Goal: Task Accomplishment & Management: Use online tool/utility

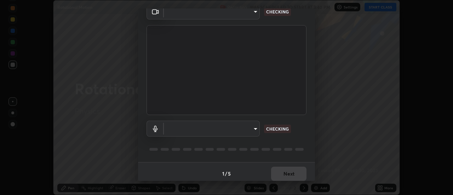
scroll to position [37, 0]
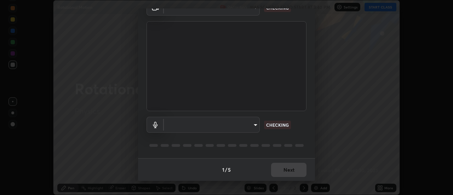
type input "22fd1baf326a4dc2477b81f4db25bcd6a257ae2ff3fe6e8918437301c5c1cc95"
type input "default"
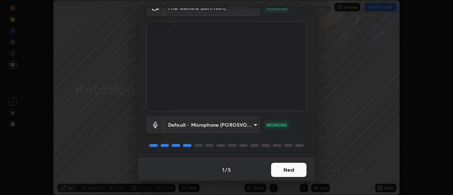
click at [283, 171] on button "Next" at bounding box center [288, 170] width 35 height 14
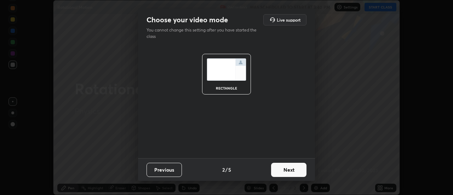
scroll to position [0, 0]
click at [284, 172] on button "Next" at bounding box center [288, 170] width 35 height 14
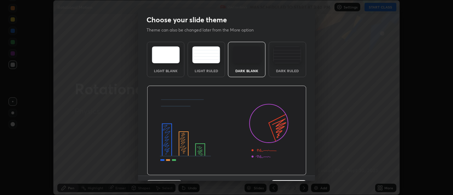
scroll to position [17, 0]
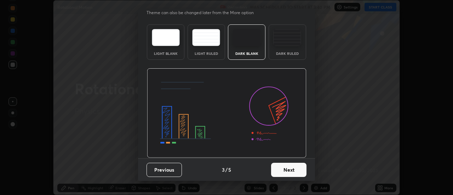
click at [285, 170] on button "Next" at bounding box center [288, 170] width 35 height 14
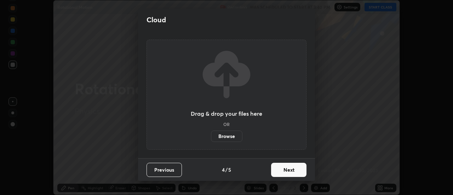
scroll to position [0, 0]
click at [285, 170] on button "Next" at bounding box center [288, 170] width 35 height 14
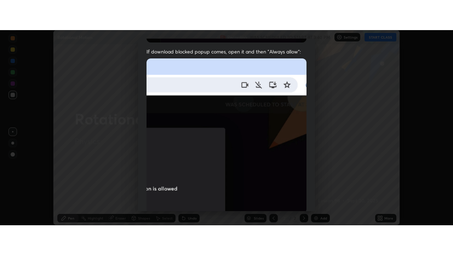
scroll to position [182, 0]
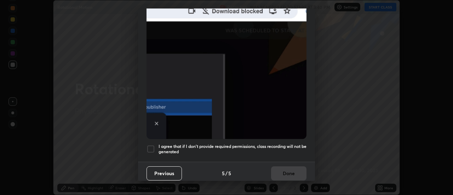
click at [151, 145] on div at bounding box center [150, 149] width 8 height 8
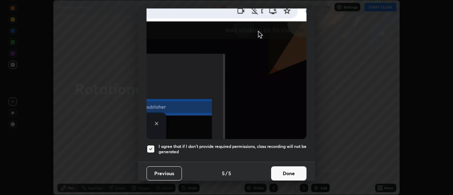
click at [282, 174] on button "Done" at bounding box center [288, 173] width 35 height 14
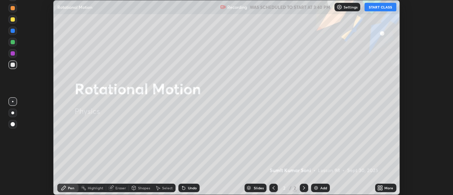
click at [375, 8] on button "START CLASS" at bounding box center [380, 7] width 32 height 8
click at [385, 189] on div "More" at bounding box center [388, 188] width 9 height 4
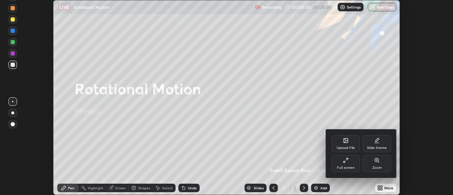
click at [346, 163] on div "Full screen" at bounding box center [346, 163] width 28 height 17
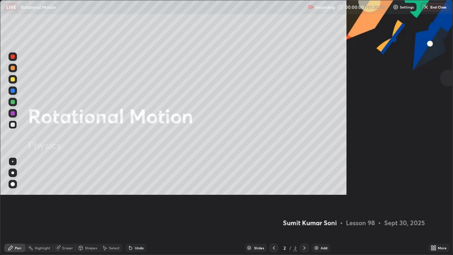
scroll to position [255, 453]
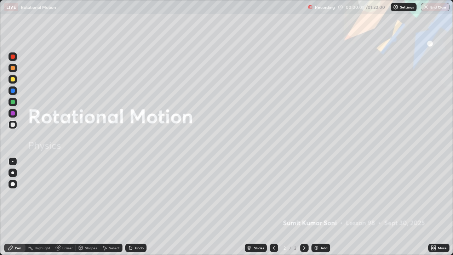
click at [320, 195] on div "Add" at bounding box center [320, 247] width 19 height 8
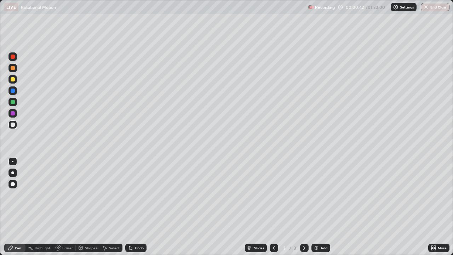
click at [13, 80] on div at bounding box center [13, 79] width 4 height 4
click at [13, 172] on div at bounding box center [12, 172] width 3 height 3
click at [133, 195] on div "Undo" at bounding box center [135, 247] width 21 height 8
click at [13, 68] on div at bounding box center [13, 68] width 4 height 4
click at [14, 92] on div at bounding box center [13, 90] width 4 height 4
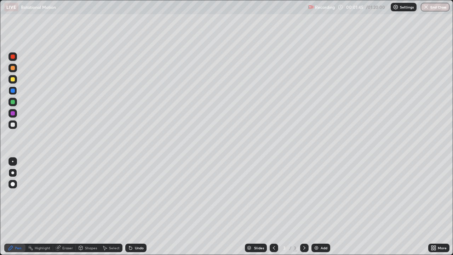
click at [11, 103] on div at bounding box center [13, 102] width 4 height 4
click at [65, 195] on div "Eraser" at bounding box center [67, 248] width 11 height 4
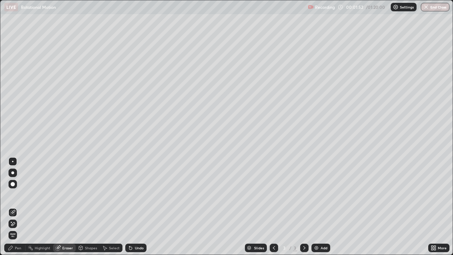
click at [21, 195] on div "Pen" at bounding box center [14, 247] width 21 height 8
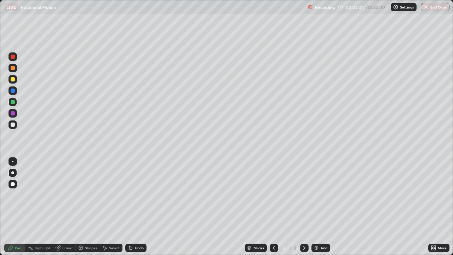
click at [15, 114] on div at bounding box center [13, 113] width 4 height 4
click at [133, 195] on div "Undo" at bounding box center [135, 247] width 21 height 8
click at [140, 195] on div "Undo" at bounding box center [139, 248] width 9 height 4
click at [141, 195] on div "Undo" at bounding box center [139, 248] width 9 height 4
click at [140, 195] on div "Undo" at bounding box center [135, 247] width 21 height 8
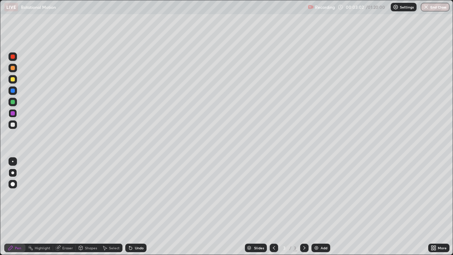
click at [16, 102] on div at bounding box center [12, 102] width 8 height 8
click at [321, 195] on div "Add" at bounding box center [324, 248] width 7 height 4
click at [13, 127] on div at bounding box center [12, 124] width 8 height 8
click at [14, 102] on div at bounding box center [13, 102] width 4 height 4
click at [14, 92] on div at bounding box center [13, 90] width 4 height 4
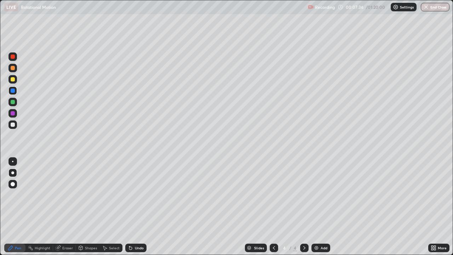
click at [12, 81] on div at bounding box center [13, 79] width 4 height 4
click at [15, 126] on div at bounding box center [12, 124] width 8 height 8
click at [12, 79] on div at bounding box center [13, 79] width 4 height 4
click at [13, 68] on div at bounding box center [13, 68] width 4 height 4
click at [129, 195] on icon at bounding box center [129, 246] width 1 height 1
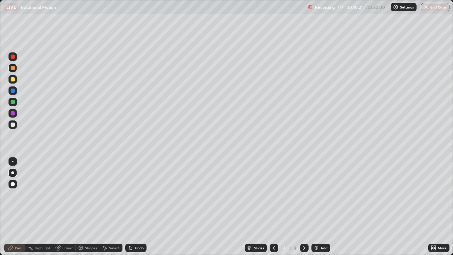
click at [10, 101] on div at bounding box center [12, 102] width 8 height 8
click at [12, 80] on div at bounding box center [13, 79] width 4 height 4
click at [13, 58] on div at bounding box center [13, 56] width 4 height 4
click at [14, 67] on div at bounding box center [13, 68] width 4 height 4
click at [13, 80] on div at bounding box center [13, 79] width 4 height 4
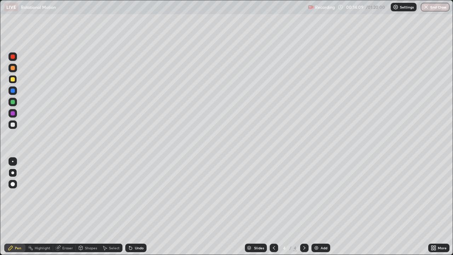
click at [11, 114] on div at bounding box center [13, 113] width 4 height 4
click at [318, 195] on img at bounding box center [317, 248] width 6 height 6
click at [12, 92] on div at bounding box center [13, 90] width 4 height 4
click at [13, 103] on div at bounding box center [13, 102] width 4 height 4
click at [131, 195] on icon at bounding box center [131, 248] width 6 height 6
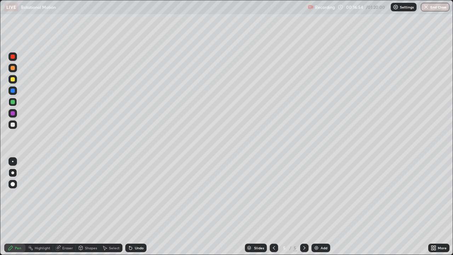
click at [133, 195] on div "Undo" at bounding box center [135, 247] width 21 height 8
click at [135, 195] on div "Undo" at bounding box center [139, 248] width 9 height 4
click at [14, 92] on div at bounding box center [13, 90] width 4 height 4
click at [130, 195] on icon at bounding box center [130, 248] width 3 height 3
click at [133, 195] on div "Undo" at bounding box center [135, 247] width 21 height 8
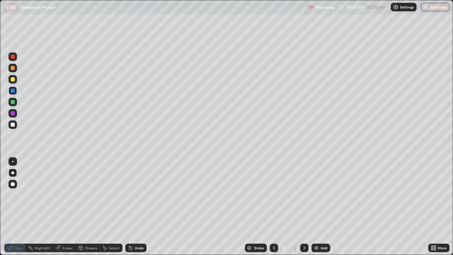
click at [135, 195] on div "Undo" at bounding box center [139, 248] width 9 height 4
click at [136, 195] on div "Undo" at bounding box center [139, 248] width 9 height 4
click at [137, 195] on div "Undo" at bounding box center [139, 248] width 9 height 4
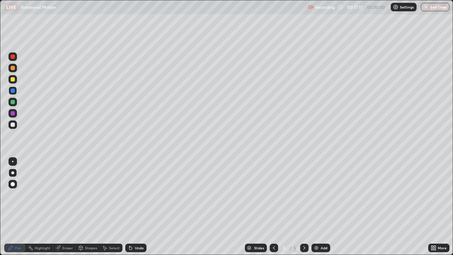
click at [138, 195] on div "Undo" at bounding box center [139, 248] width 9 height 4
click at [139, 195] on div "Undo" at bounding box center [139, 248] width 9 height 4
click at [14, 124] on div at bounding box center [13, 124] width 4 height 4
click at [12, 91] on div at bounding box center [13, 90] width 4 height 4
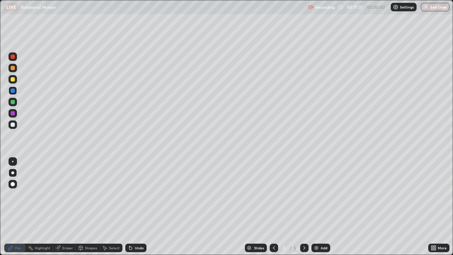
click at [14, 104] on div at bounding box center [12, 102] width 8 height 8
click at [12, 123] on div at bounding box center [13, 124] width 4 height 4
click at [11, 126] on div at bounding box center [13, 124] width 4 height 4
click at [11, 68] on div at bounding box center [13, 68] width 4 height 4
click at [14, 56] on div at bounding box center [13, 56] width 4 height 4
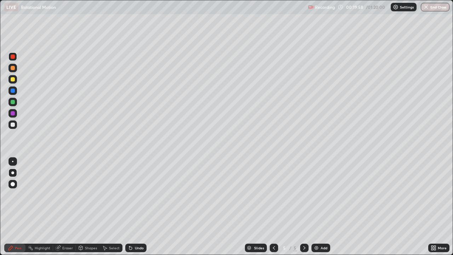
click at [13, 126] on div at bounding box center [13, 124] width 4 height 4
click at [13, 56] on div at bounding box center [13, 56] width 4 height 4
click at [12, 80] on div at bounding box center [13, 79] width 4 height 4
click at [13, 114] on div at bounding box center [13, 113] width 4 height 4
click at [132, 195] on icon at bounding box center [131, 248] width 6 height 6
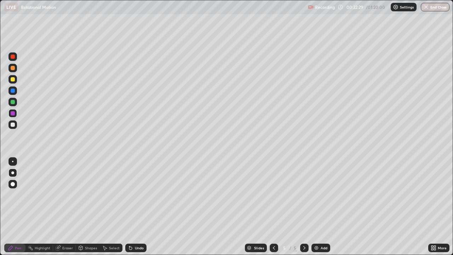
click at [135, 195] on div "Undo" at bounding box center [139, 248] width 9 height 4
click at [136, 195] on div "Undo" at bounding box center [139, 248] width 9 height 4
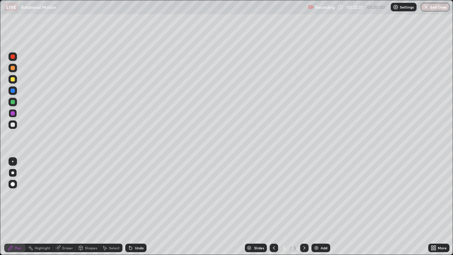
click at [137, 195] on div "Undo" at bounding box center [139, 248] width 9 height 4
click at [136, 195] on div "Undo" at bounding box center [139, 248] width 9 height 4
click at [137, 195] on div "Undo" at bounding box center [139, 248] width 9 height 4
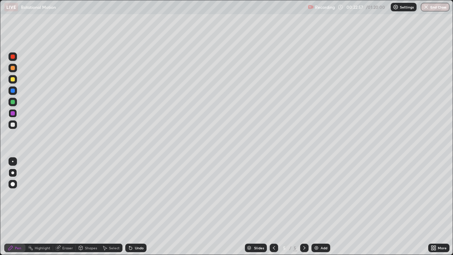
click at [135, 195] on div "Undo" at bounding box center [139, 248] width 9 height 4
click at [136, 195] on div "Undo" at bounding box center [139, 248] width 9 height 4
click at [135, 195] on div "Undo" at bounding box center [135, 247] width 21 height 8
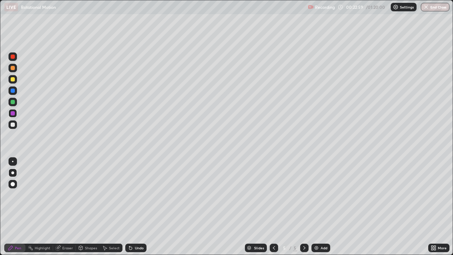
click at [134, 195] on div "Undo" at bounding box center [135, 247] width 21 height 8
click at [133, 195] on div "Undo" at bounding box center [135, 247] width 21 height 8
click at [132, 195] on div "Undo" at bounding box center [135, 247] width 21 height 8
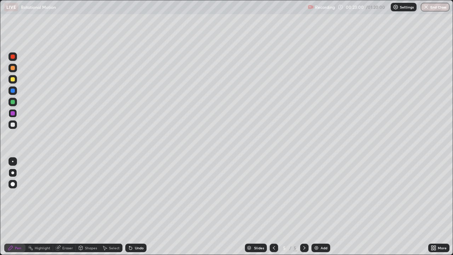
click at [132, 195] on div "Undo" at bounding box center [135, 247] width 21 height 8
click at [131, 195] on div "Undo" at bounding box center [135, 247] width 21 height 8
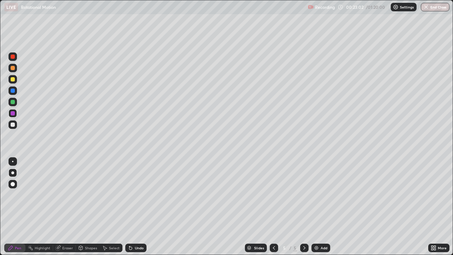
click at [130, 195] on div "Undo" at bounding box center [134, 248] width 24 height 14
click at [14, 103] on div at bounding box center [13, 102] width 4 height 4
click at [13, 80] on div at bounding box center [13, 79] width 4 height 4
click at [130, 195] on icon at bounding box center [130, 248] width 3 height 3
click at [136, 195] on div "Undo" at bounding box center [139, 248] width 9 height 4
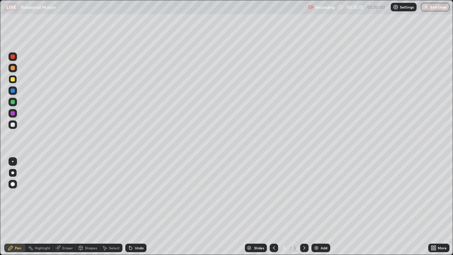
click at [129, 195] on icon at bounding box center [129, 246] width 1 height 1
click at [12, 91] on div at bounding box center [13, 90] width 4 height 4
click at [12, 80] on div at bounding box center [13, 79] width 4 height 4
click at [13, 92] on div at bounding box center [13, 90] width 4 height 4
click at [13, 104] on div at bounding box center [13, 102] width 4 height 4
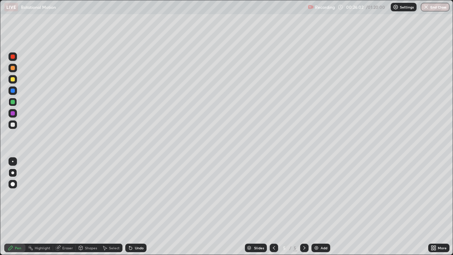
click at [135, 195] on div "Undo" at bounding box center [139, 248] width 9 height 4
click at [136, 195] on div "Undo" at bounding box center [139, 248] width 9 height 4
click at [138, 195] on div "Undo" at bounding box center [139, 248] width 9 height 4
click at [137, 195] on div "Undo" at bounding box center [139, 248] width 9 height 4
click at [137, 195] on div "Undo" at bounding box center [135, 247] width 21 height 8
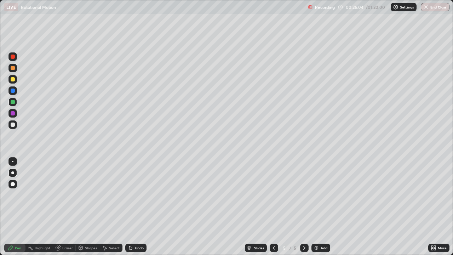
click at [137, 195] on div "Undo" at bounding box center [135, 247] width 21 height 8
click at [13, 89] on div at bounding box center [13, 90] width 4 height 4
click at [12, 80] on div at bounding box center [13, 79] width 4 height 4
click at [12, 116] on div at bounding box center [12, 113] width 8 height 8
click at [316, 195] on img at bounding box center [317, 248] width 6 height 6
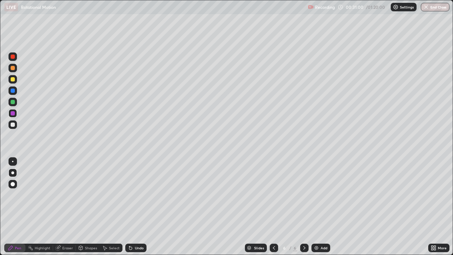
click at [13, 103] on div at bounding box center [13, 102] width 4 height 4
click at [14, 102] on div at bounding box center [13, 102] width 4 height 4
click at [13, 92] on div at bounding box center [13, 90] width 4 height 4
click at [13, 80] on div at bounding box center [13, 79] width 4 height 4
click at [13, 68] on div at bounding box center [13, 68] width 4 height 4
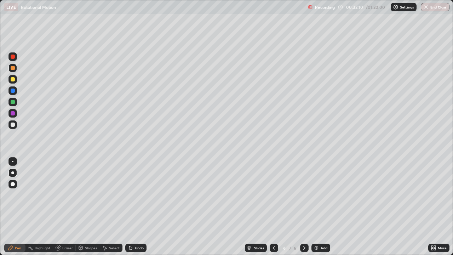
click at [9, 124] on div at bounding box center [12, 124] width 8 height 8
click at [12, 123] on div at bounding box center [13, 124] width 4 height 4
click at [13, 58] on div at bounding box center [13, 56] width 4 height 4
click at [13, 90] on div at bounding box center [13, 90] width 4 height 4
click at [136, 195] on div "Undo" at bounding box center [139, 248] width 9 height 4
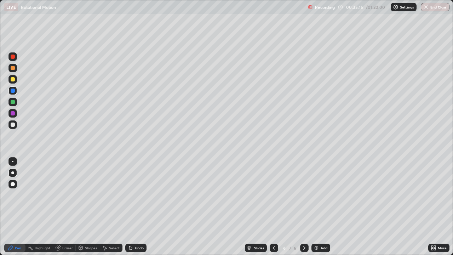
click at [137, 195] on div "Undo" at bounding box center [139, 248] width 9 height 4
click at [135, 195] on div "Undo" at bounding box center [139, 248] width 9 height 4
click at [143, 195] on div "Undo" at bounding box center [135, 247] width 21 height 8
click at [144, 195] on div "Undo" at bounding box center [135, 247] width 21 height 8
click at [13, 78] on div at bounding box center [13, 79] width 4 height 4
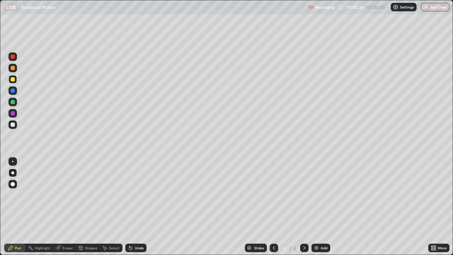
click at [275, 195] on icon at bounding box center [274, 248] width 6 height 6
click at [271, 195] on icon at bounding box center [274, 248] width 6 height 6
click at [303, 195] on icon at bounding box center [304, 248] width 6 height 6
click at [304, 195] on icon at bounding box center [304, 248] width 6 height 6
click at [318, 195] on img at bounding box center [317, 248] width 6 height 6
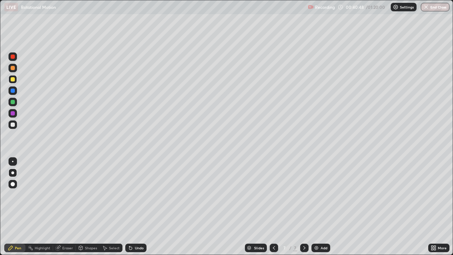
click at [13, 102] on div at bounding box center [13, 102] width 4 height 4
click at [13, 91] on div at bounding box center [13, 90] width 4 height 4
click at [14, 113] on div at bounding box center [13, 113] width 4 height 4
click at [14, 102] on div at bounding box center [13, 102] width 4 height 4
click at [12, 94] on div at bounding box center [12, 90] width 8 height 8
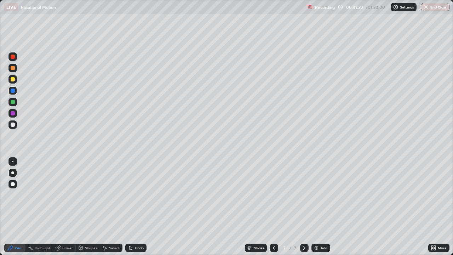
click at [13, 68] on div at bounding box center [13, 68] width 4 height 4
click at [14, 125] on div at bounding box center [13, 124] width 4 height 4
click at [13, 80] on div at bounding box center [13, 79] width 4 height 4
click at [12, 102] on div at bounding box center [13, 102] width 4 height 4
click at [12, 128] on div at bounding box center [12, 124] width 8 height 8
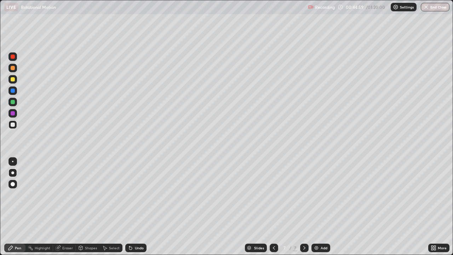
click at [13, 115] on div at bounding box center [13, 113] width 4 height 4
click at [14, 125] on div at bounding box center [13, 124] width 4 height 4
click at [10, 114] on div at bounding box center [12, 113] width 8 height 8
click at [16, 79] on div at bounding box center [12, 79] width 8 height 8
click at [14, 58] on div at bounding box center [13, 56] width 4 height 4
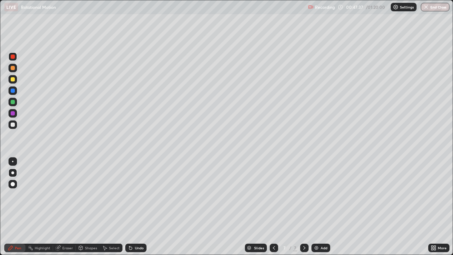
click at [13, 123] on div at bounding box center [13, 124] width 4 height 4
click at [15, 57] on div at bounding box center [13, 56] width 4 height 4
click at [13, 92] on div at bounding box center [13, 90] width 4 height 4
click at [322, 195] on div "Add" at bounding box center [320, 247] width 19 height 8
click at [12, 81] on div at bounding box center [13, 79] width 4 height 4
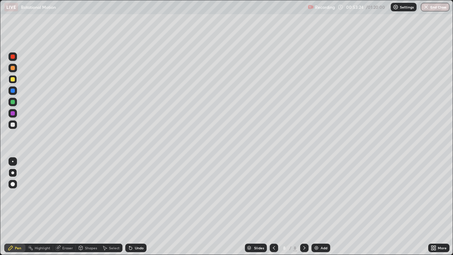
click at [12, 68] on div at bounding box center [13, 68] width 4 height 4
click at [139, 195] on div "Undo" at bounding box center [139, 248] width 9 height 4
click at [13, 80] on div at bounding box center [13, 79] width 4 height 4
click at [15, 90] on div at bounding box center [13, 90] width 4 height 4
click at [12, 125] on div at bounding box center [13, 124] width 4 height 4
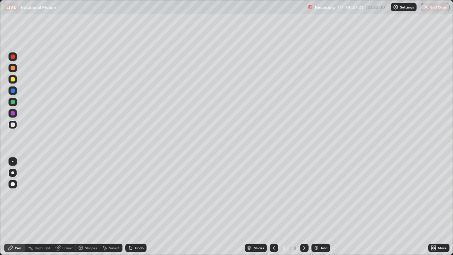
click at [13, 57] on div at bounding box center [13, 56] width 4 height 4
click at [12, 125] on div at bounding box center [13, 124] width 4 height 4
click at [12, 115] on div at bounding box center [13, 113] width 4 height 4
click at [11, 126] on div at bounding box center [13, 124] width 4 height 4
click at [13, 102] on div at bounding box center [13, 102] width 4 height 4
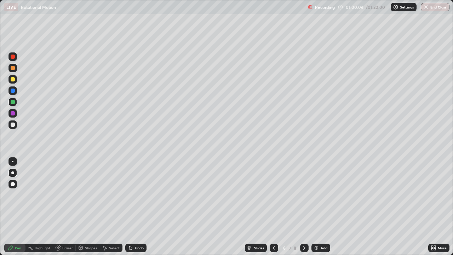
click at [135, 195] on div "Undo" at bounding box center [139, 248] width 9 height 4
click at [14, 80] on div at bounding box center [13, 79] width 4 height 4
click at [13, 126] on div at bounding box center [13, 124] width 4 height 4
click at [140, 195] on div "Undo" at bounding box center [139, 248] width 9 height 4
click at [16, 91] on div at bounding box center [12, 90] width 8 height 8
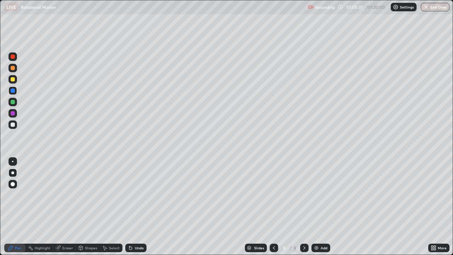
click at [317, 195] on img at bounding box center [317, 248] width 6 height 6
click at [13, 125] on div at bounding box center [13, 124] width 4 height 4
click at [12, 81] on div at bounding box center [13, 79] width 4 height 4
click at [13, 92] on div at bounding box center [13, 90] width 4 height 4
click at [12, 125] on div at bounding box center [13, 124] width 4 height 4
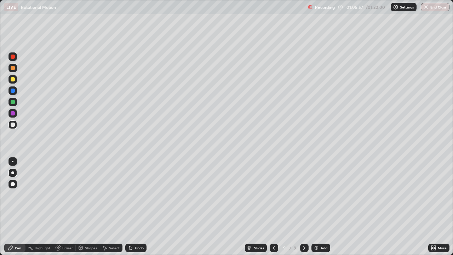
click at [14, 79] on div at bounding box center [13, 79] width 4 height 4
click at [16, 126] on div at bounding box center [12, 124] width 8 height 8
click at [11, 113] on div at bounding box center [13, 113] width 4 height 4
click at [133, 195] on div "Undo" at bounding box center [135, 247] width 21 height 8
click at [13, 80] on div at bounding box center [13, 79] width 4 height 4
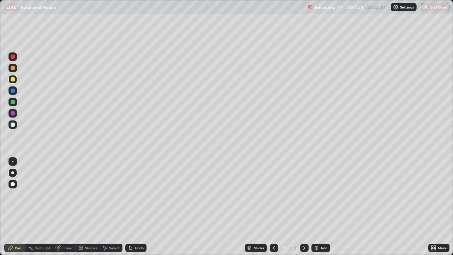
click at [13, 90] on div at bounding box center [13, 90] width 4 height 4
click at [11, 92] on div at bounding box center [13, 90] width 4 height 4
click at [12, 123] on div at bounding box center [13, 124] width 4 height 4
click at [13, 103] on div at bounding box center [13, 102] width 4 height 4
click at [16, 125] on div at bounding box center [12, 124] width 8 height 8
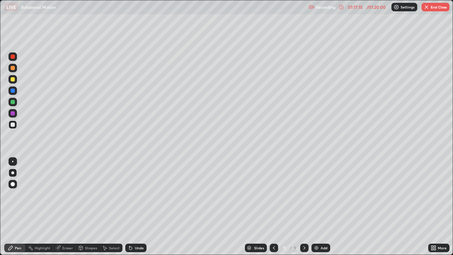
click at [438, 8] on button "End Class" at bounding box center [435, 7] width 28 height 8
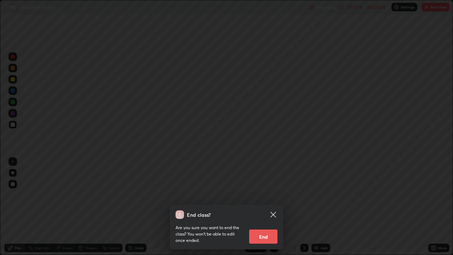
click at [268, 195] on button "End" at bounding box center [263, 236] width 28 height 14
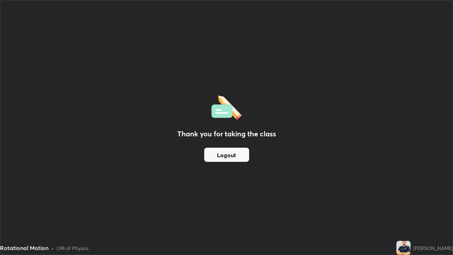
click at [230, 156] on button "Logout" at bounding box center [226, 155] width 45 height 14
click at [224, 153] on button "Logout" at bounding box center [226, 155] width 45 height 14
click at [221, 154] on button "Logout" at bounding box center [226, 155] width 45 height 14
click at [221, 152] on button "Logout" at bounding box center [226, 155] width 45 height 14
